Goal: Information Seeking & Learning: Understand process/instructions

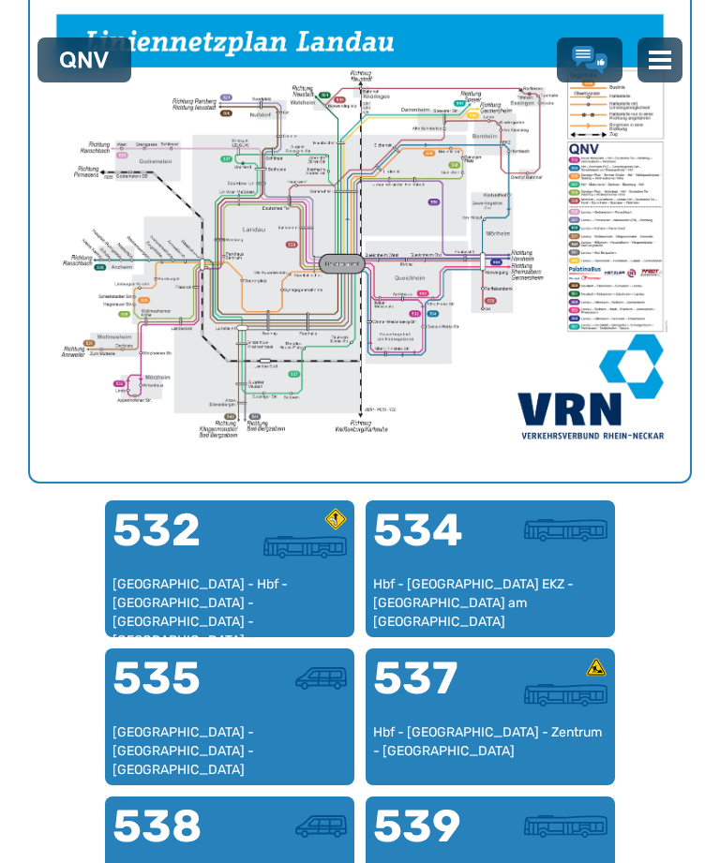
scroll to position [838, 0]
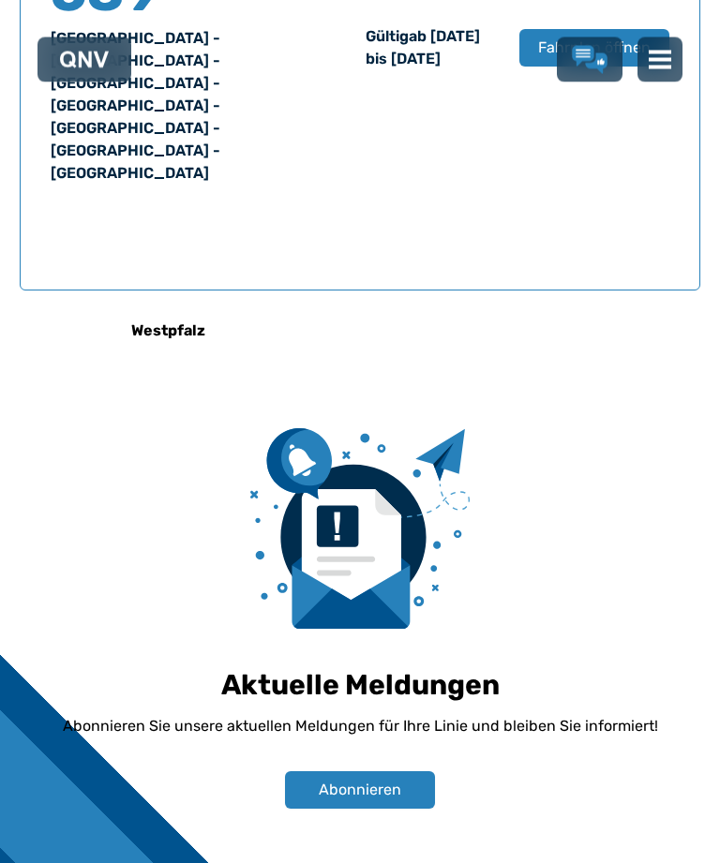
scroll to position [1484, 0]
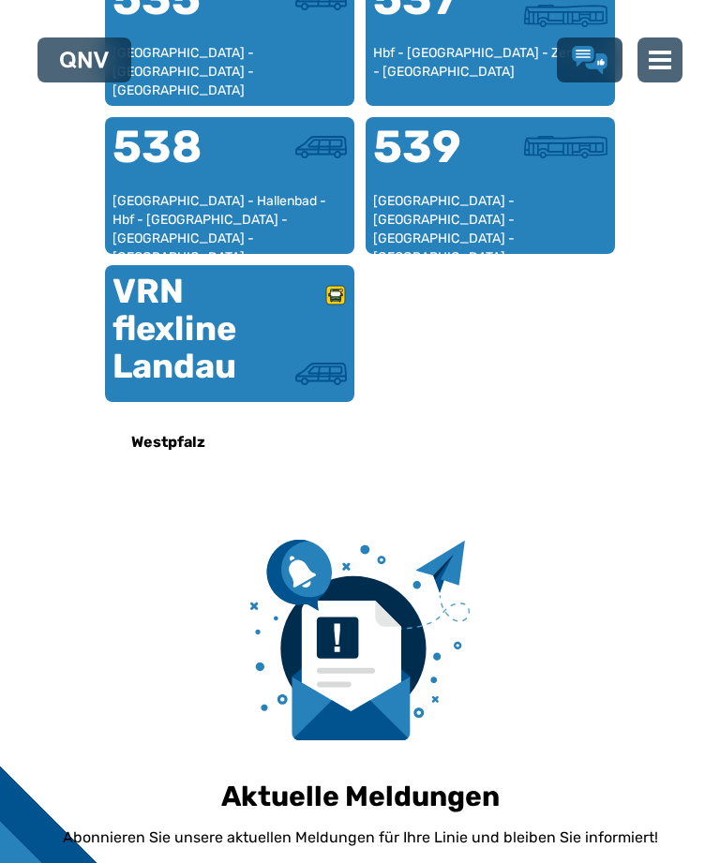
scroll to position [1416, 734]
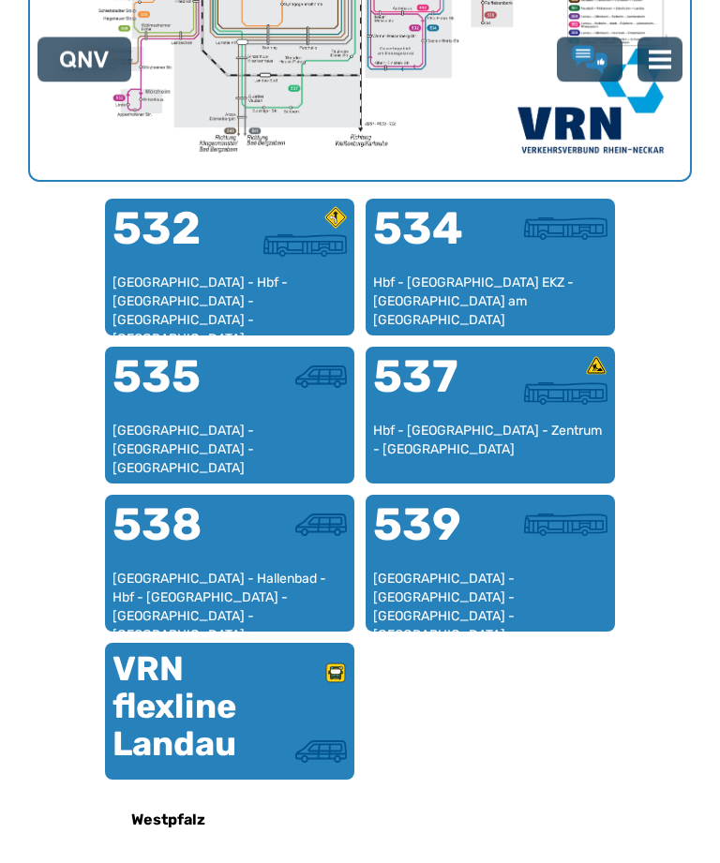
scroll to position [1007, 0]
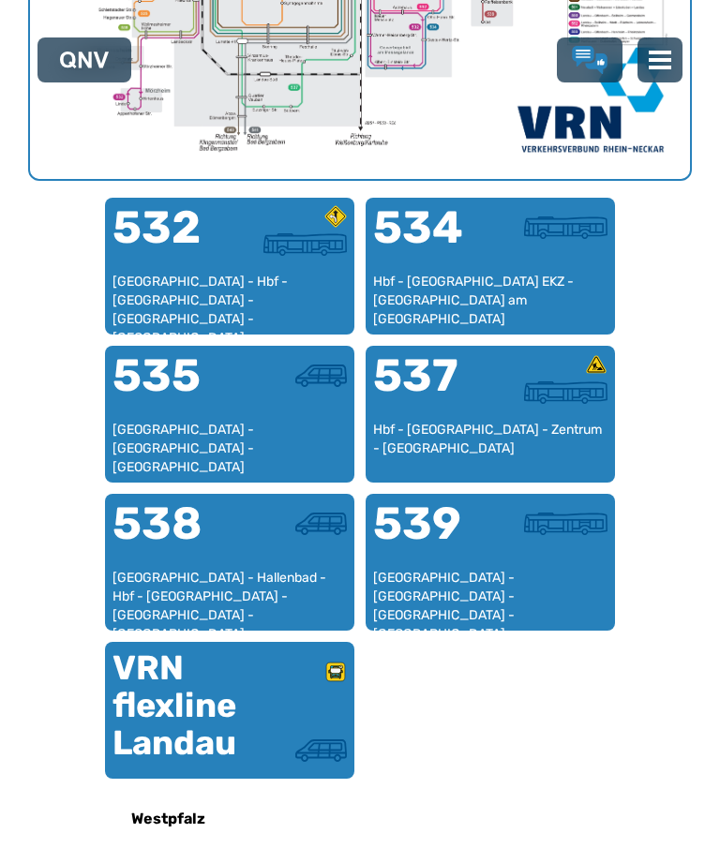
click at [475, 556] on div "539" at bounding box center [431, 534] width 117 height 67
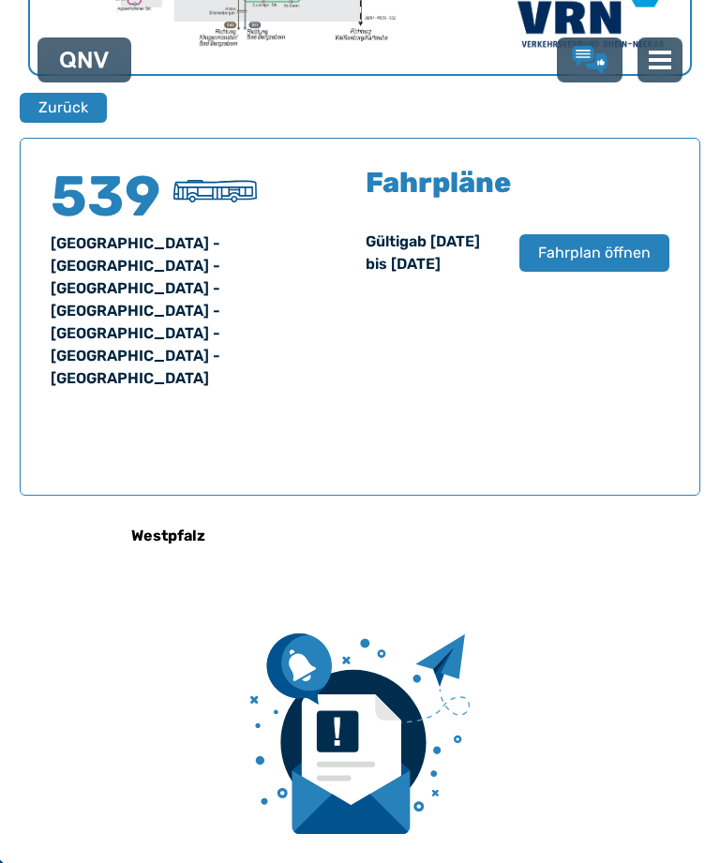
scroll to position [1200, 0]
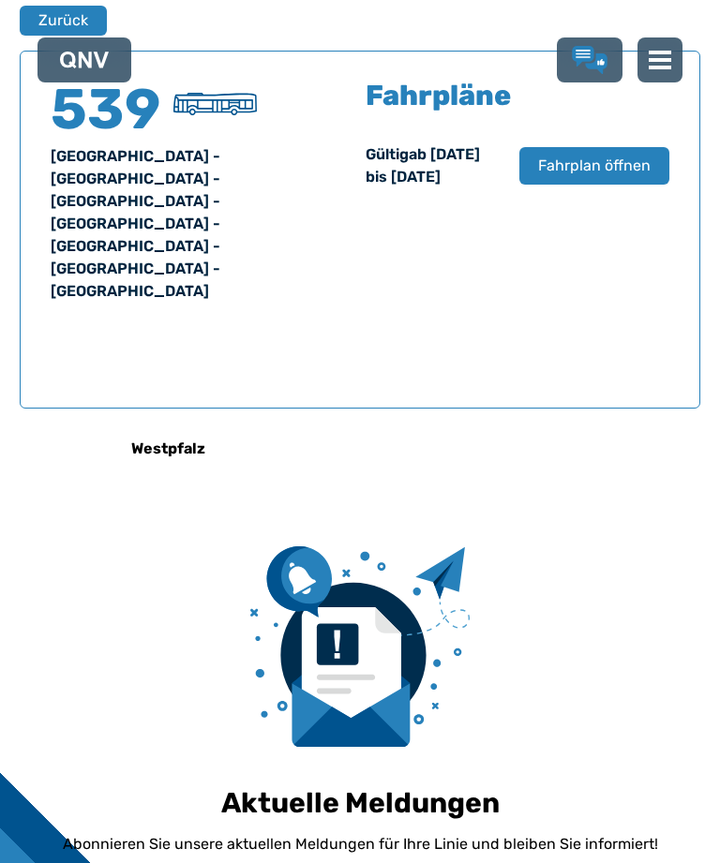
click at [590, 177] on span "Fahrplan öffnen" at bounding box center [594, 166] width 112 height 22
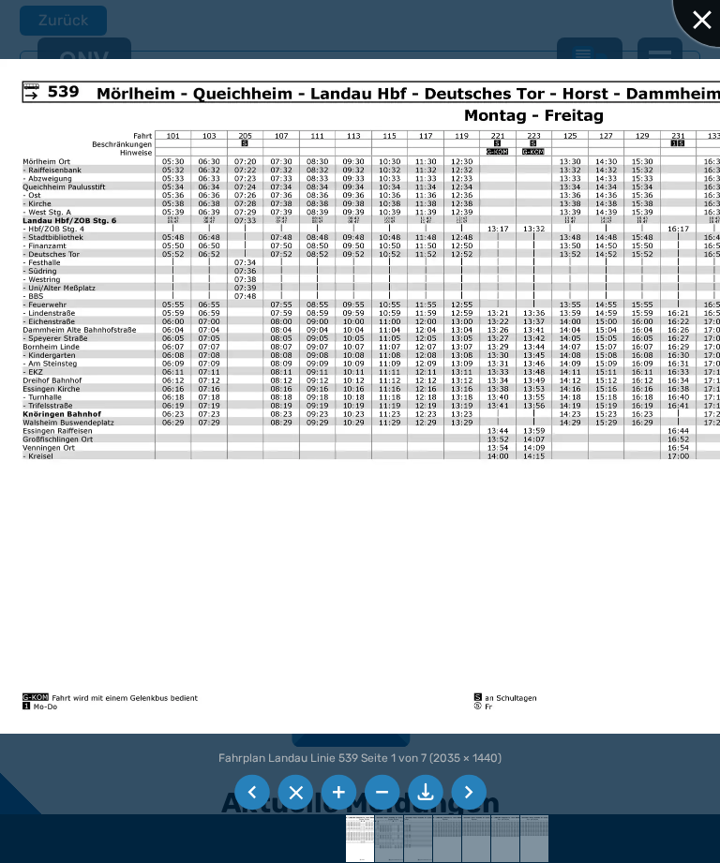
click at [698, 27] on div at bounding box center [720, 0] width 94 height 94
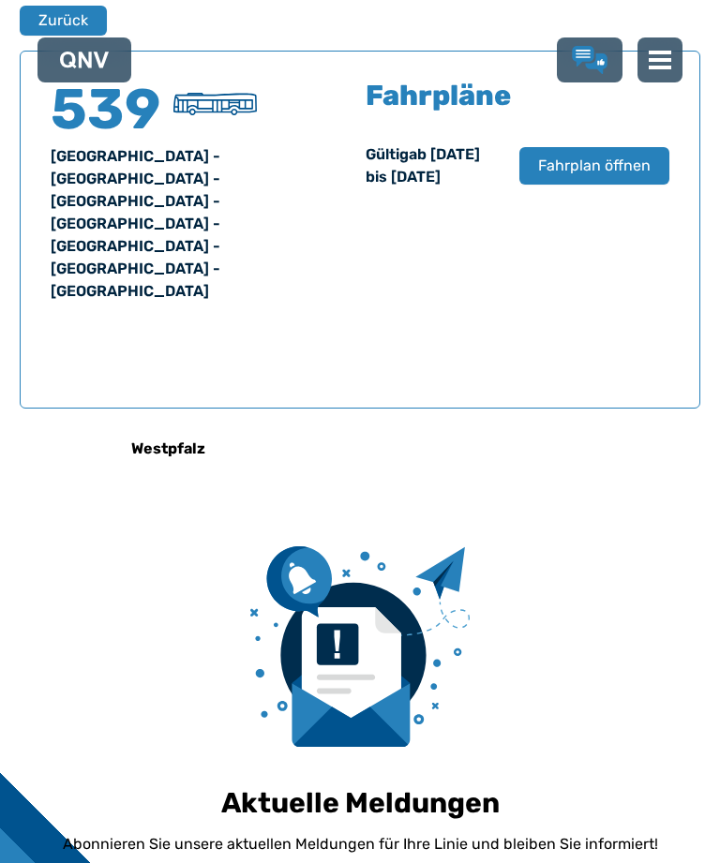
click at [59, 18] on button "Zurück" at bounding box center [63, 21] width 87 height 30
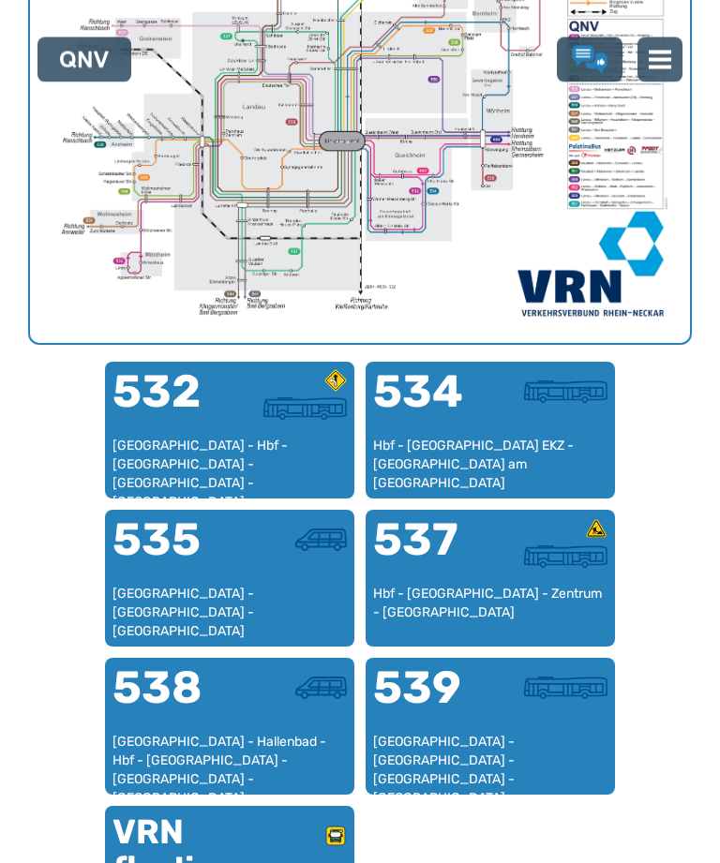
scroll to position [844, 0]
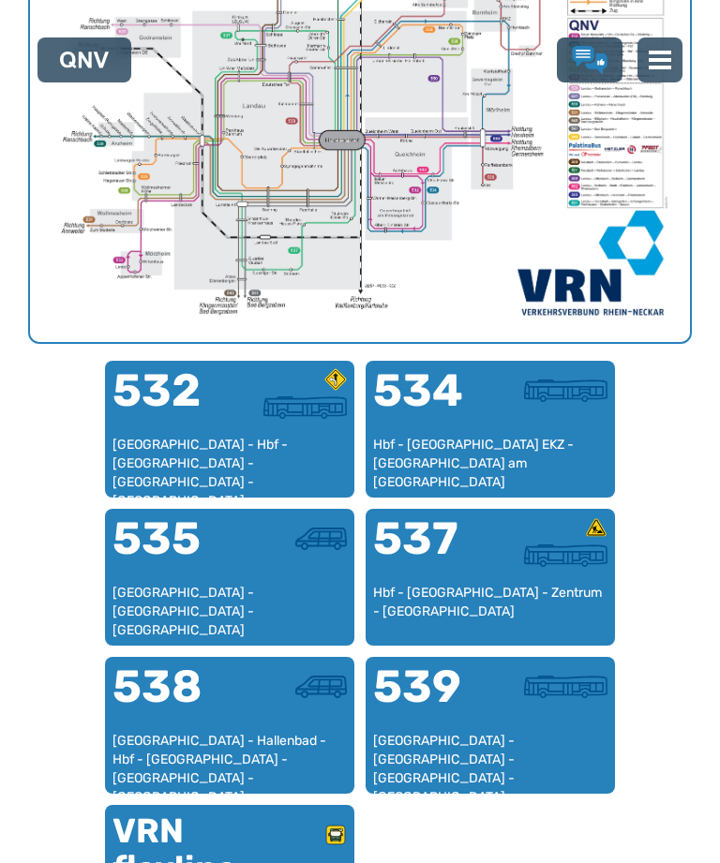
click at [227, 450] on div "[GEOGRAPHIC_DATA] - Hbf - [GEOGRAPHIC_DATA] - [GEOGRAPHIC_DATA] - [GEOGRAPHIC_D…" at bounding box center [229, 463] width 234 height 55
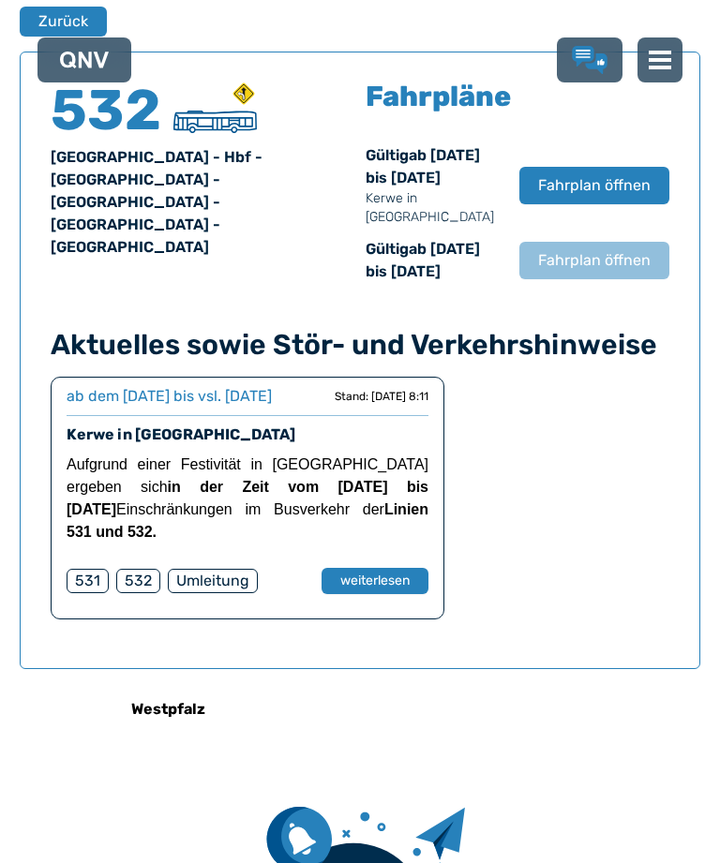
scroll to position [1200, 0]
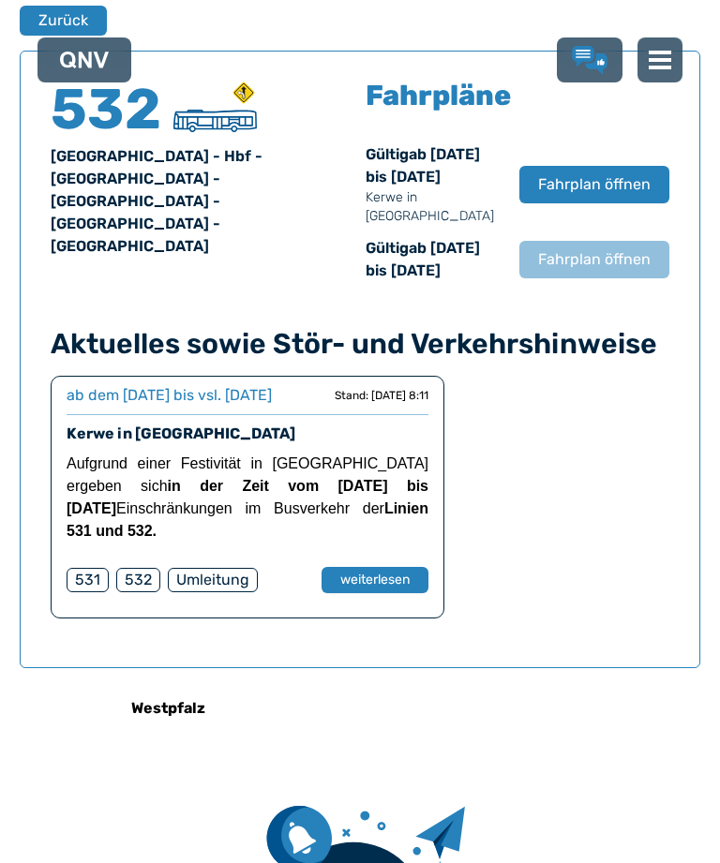
click at [52, 22] on button "Zurück" at bounding box center [63, 21] width 87 height 30
